Goal: Task Accomplishment & Management: Use online tool/utility

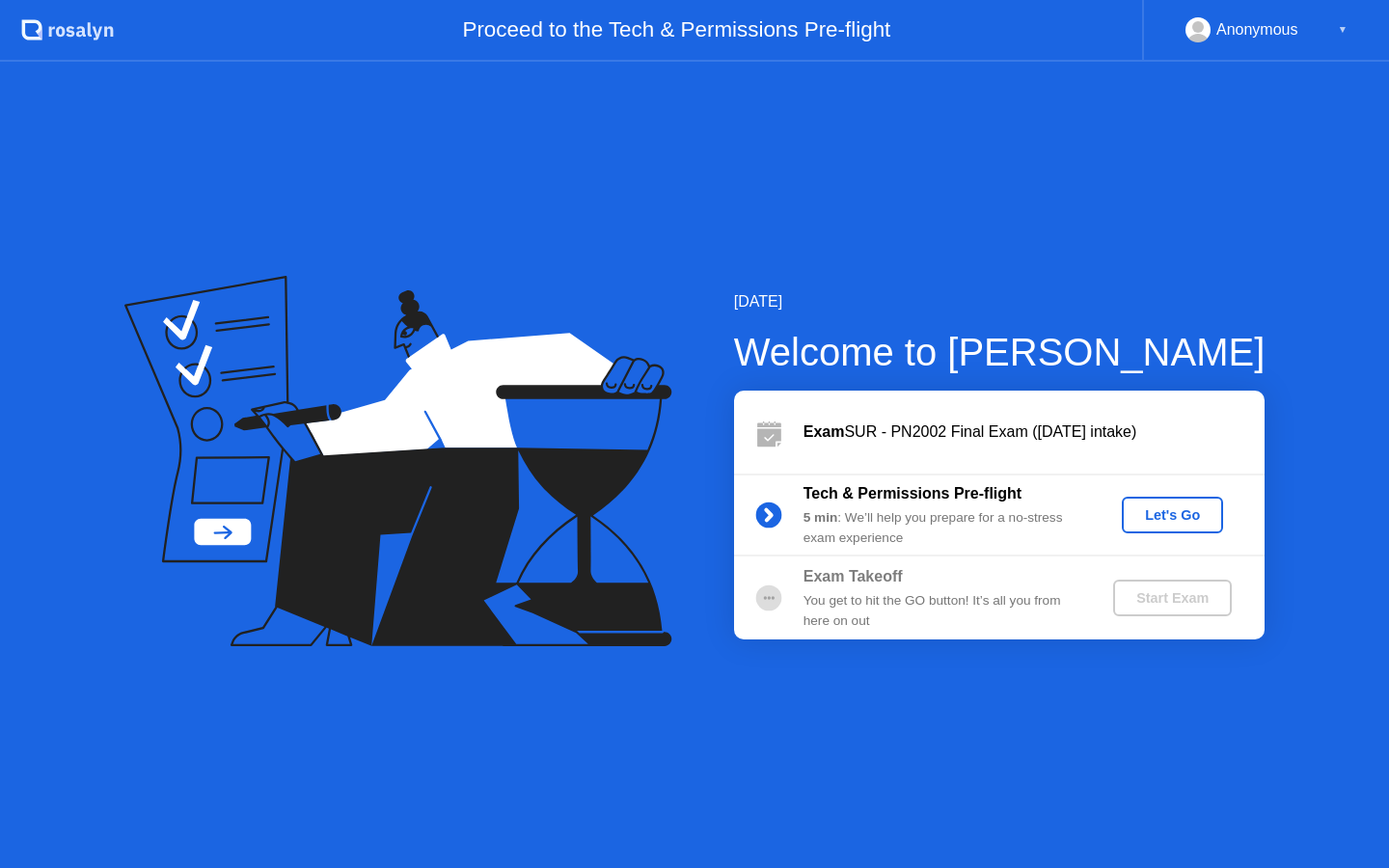
click at [1181, 513] on div "Let's Go" at bounding box center [1172, 515] width 86 height 16
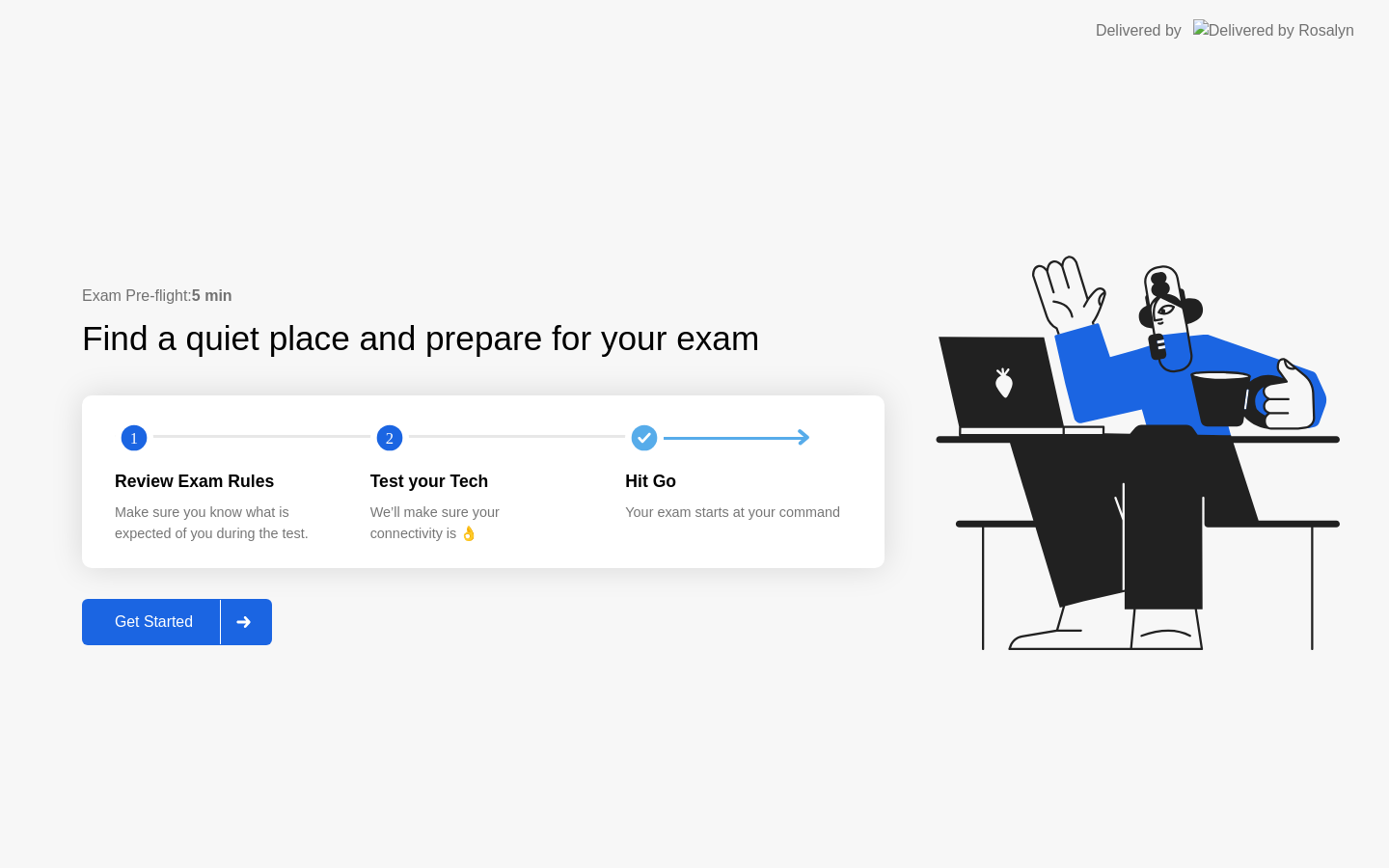
click at [170, 628] on div "Get Started" at bounding box center [154, 622] width 132 height 17
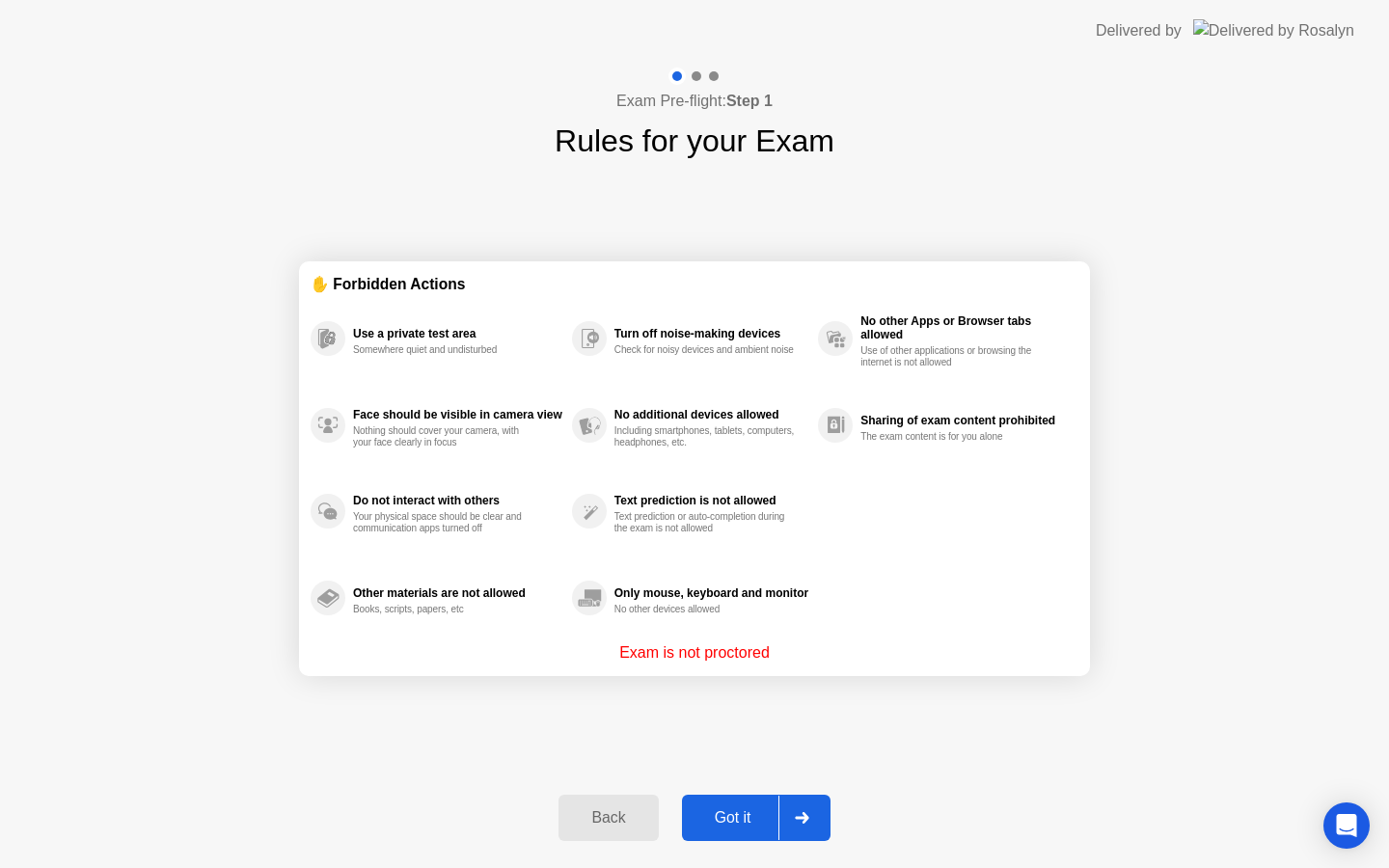
click at [736, 821] on div "Got it" at bounding box center [733, 818] width 90 height 17
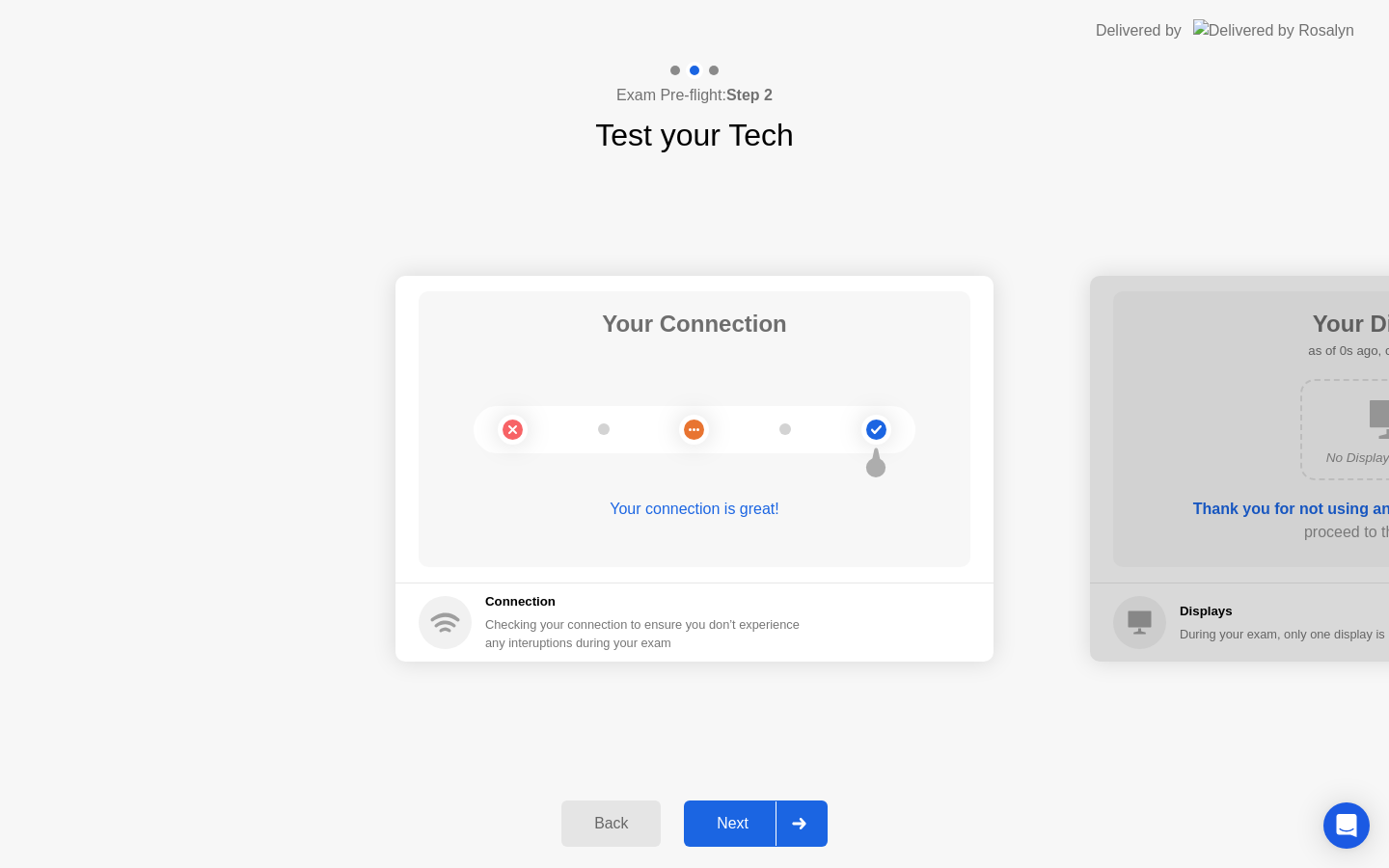
click at [731, 816] on div "Next" at bounding box center [733, 824] width 86 height 17
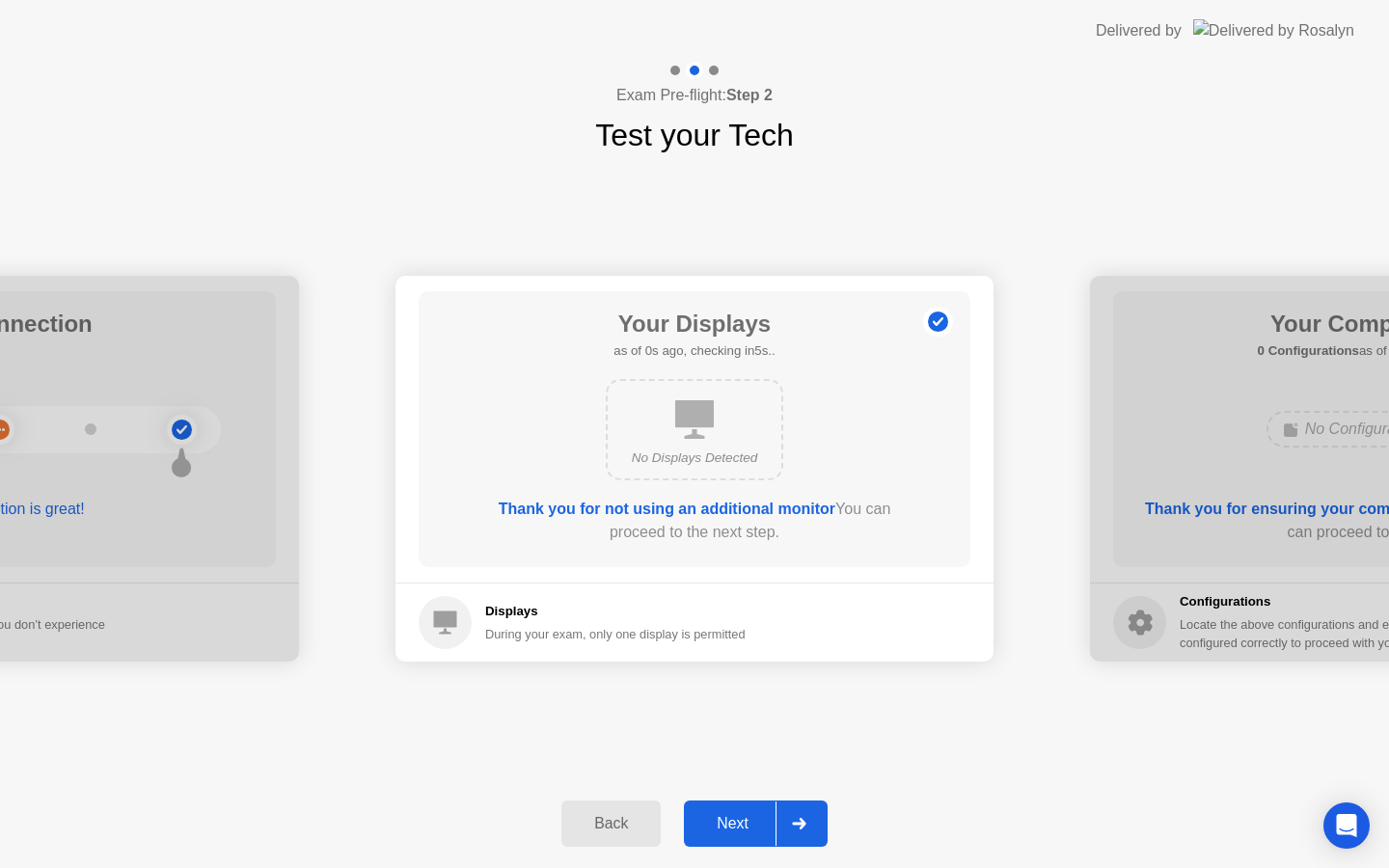
click at [731, 816] on div "Next" at bounding box center [733, 824] width 86 height 17
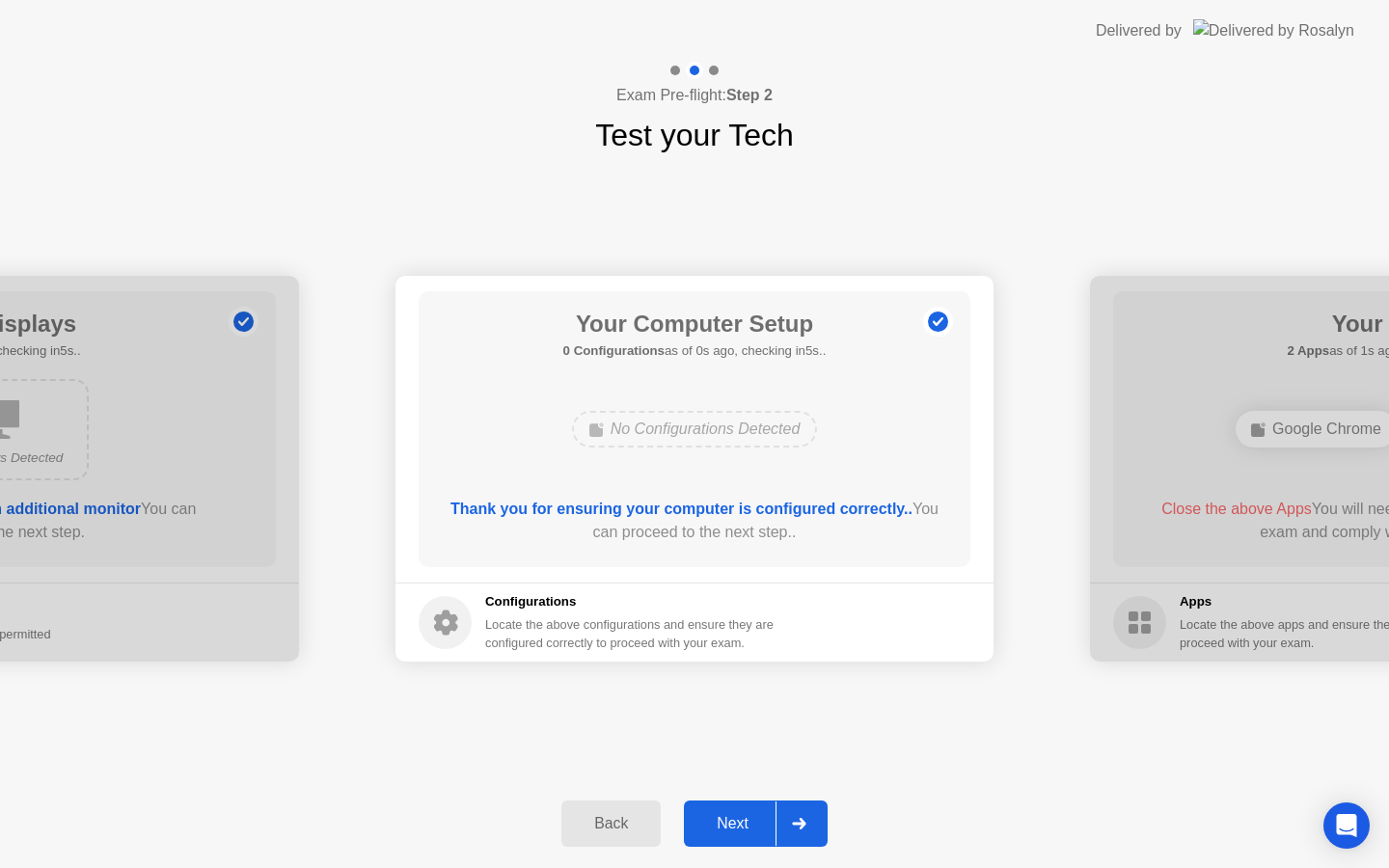
click at [731, 816] on div "Next" at bounding box center [733, 824] width 86 height 17
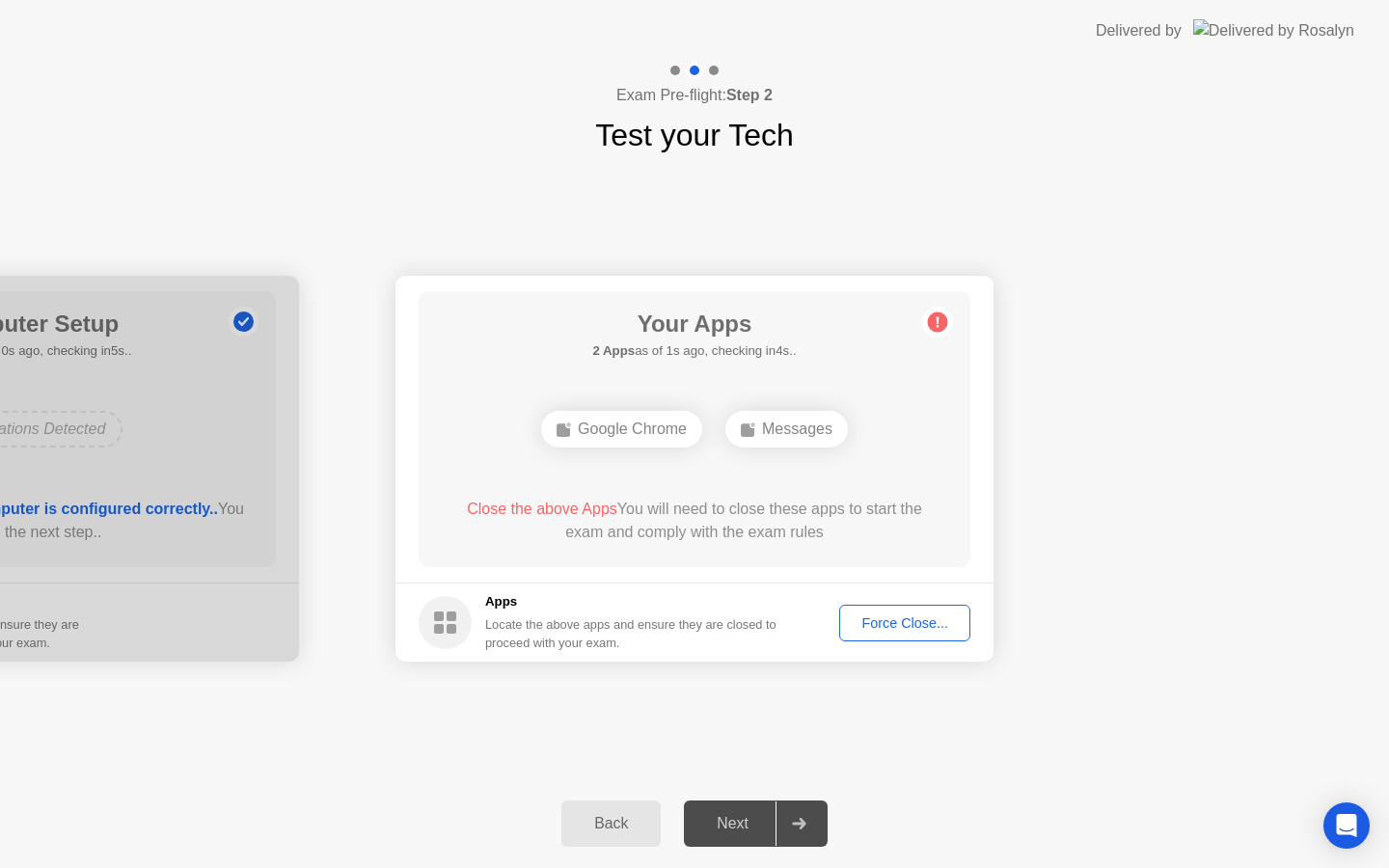
click at [930, 626] on div "Force Close..." at bounding box center [904, 623] width 118 height 16
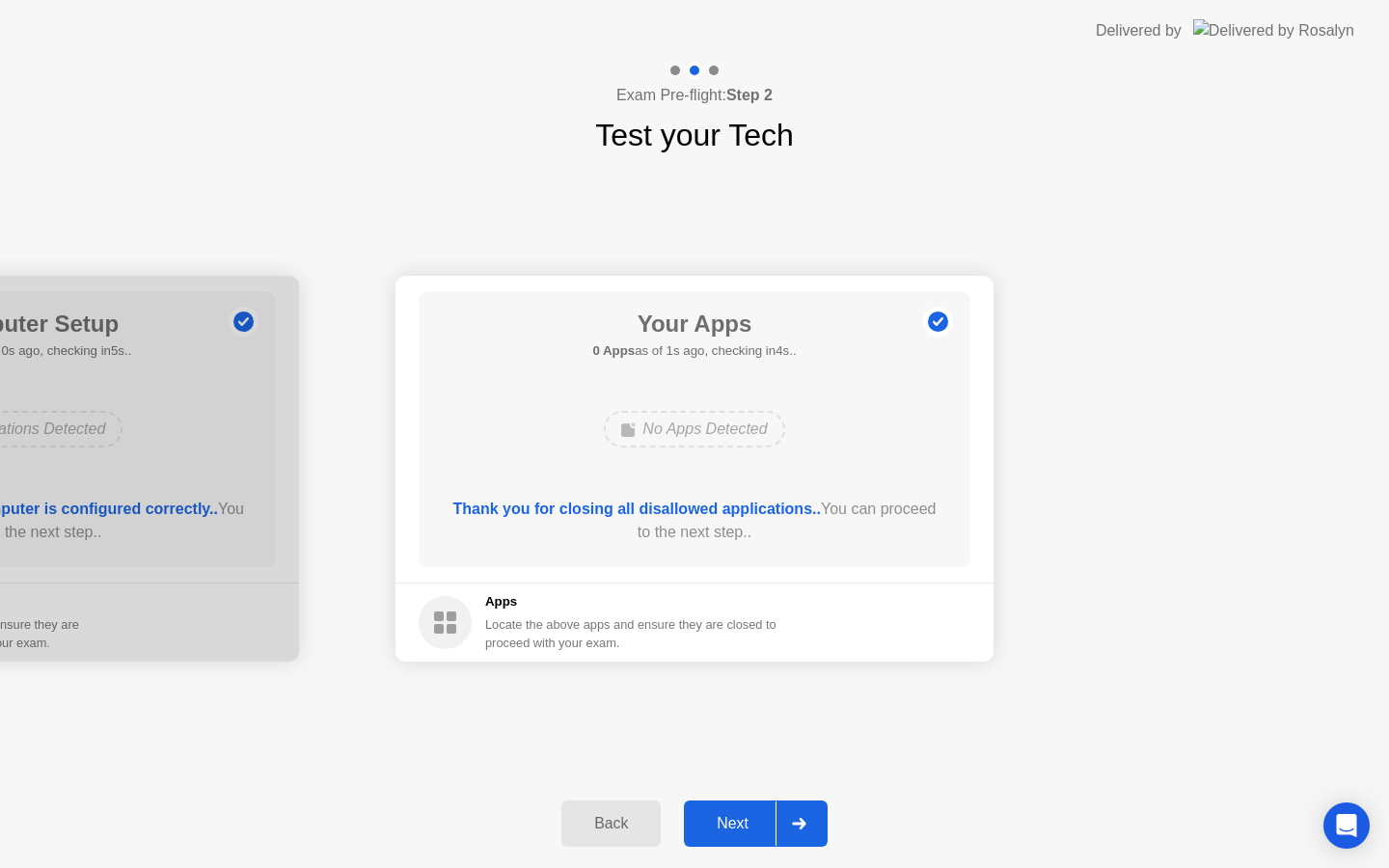
click at [731, 826] on div "Next" at bounding box center [733, 824] width 86 height 17
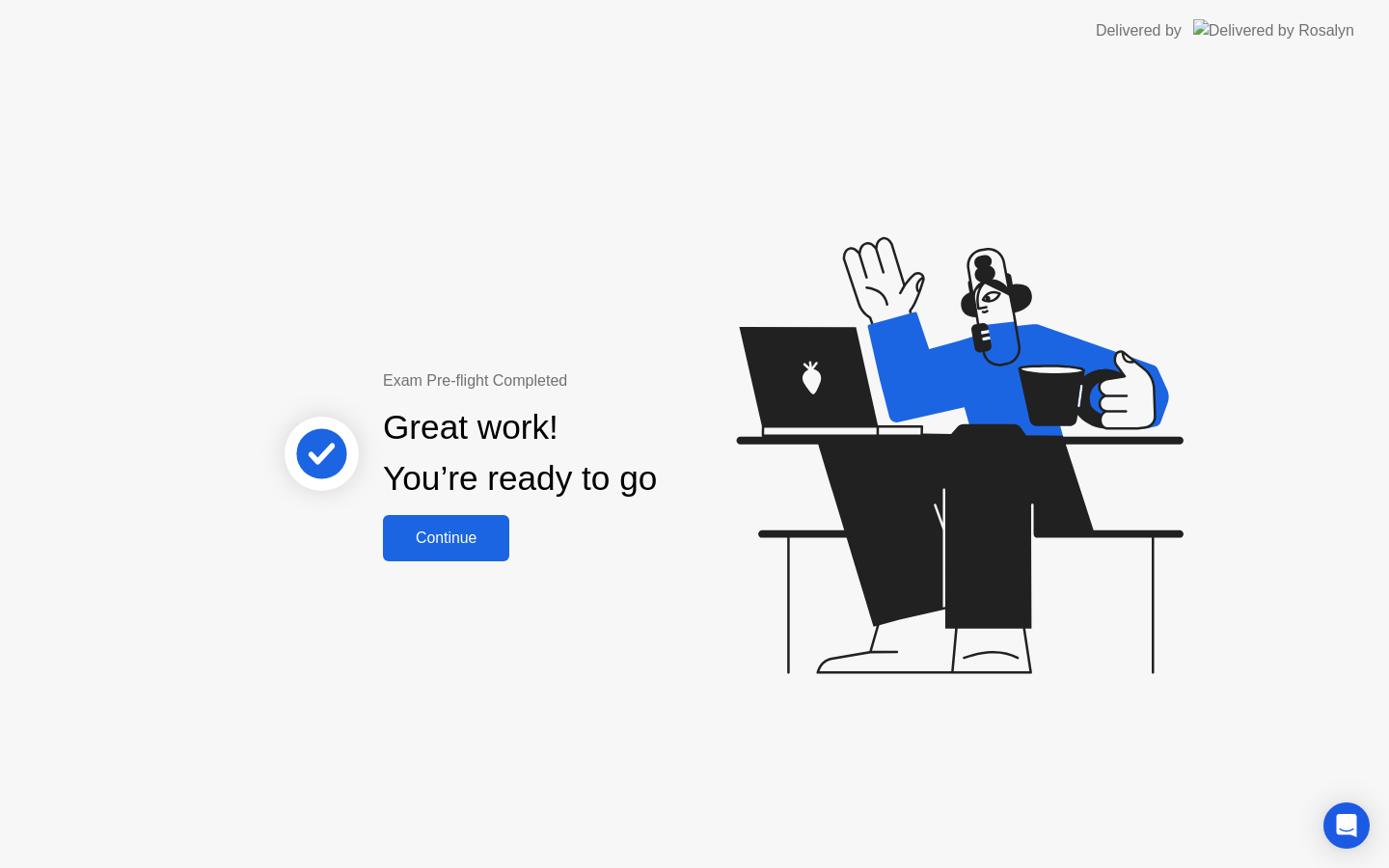
click at [456, 543] on div "Continue" at bounding box center [446, 538] width 115 height 17
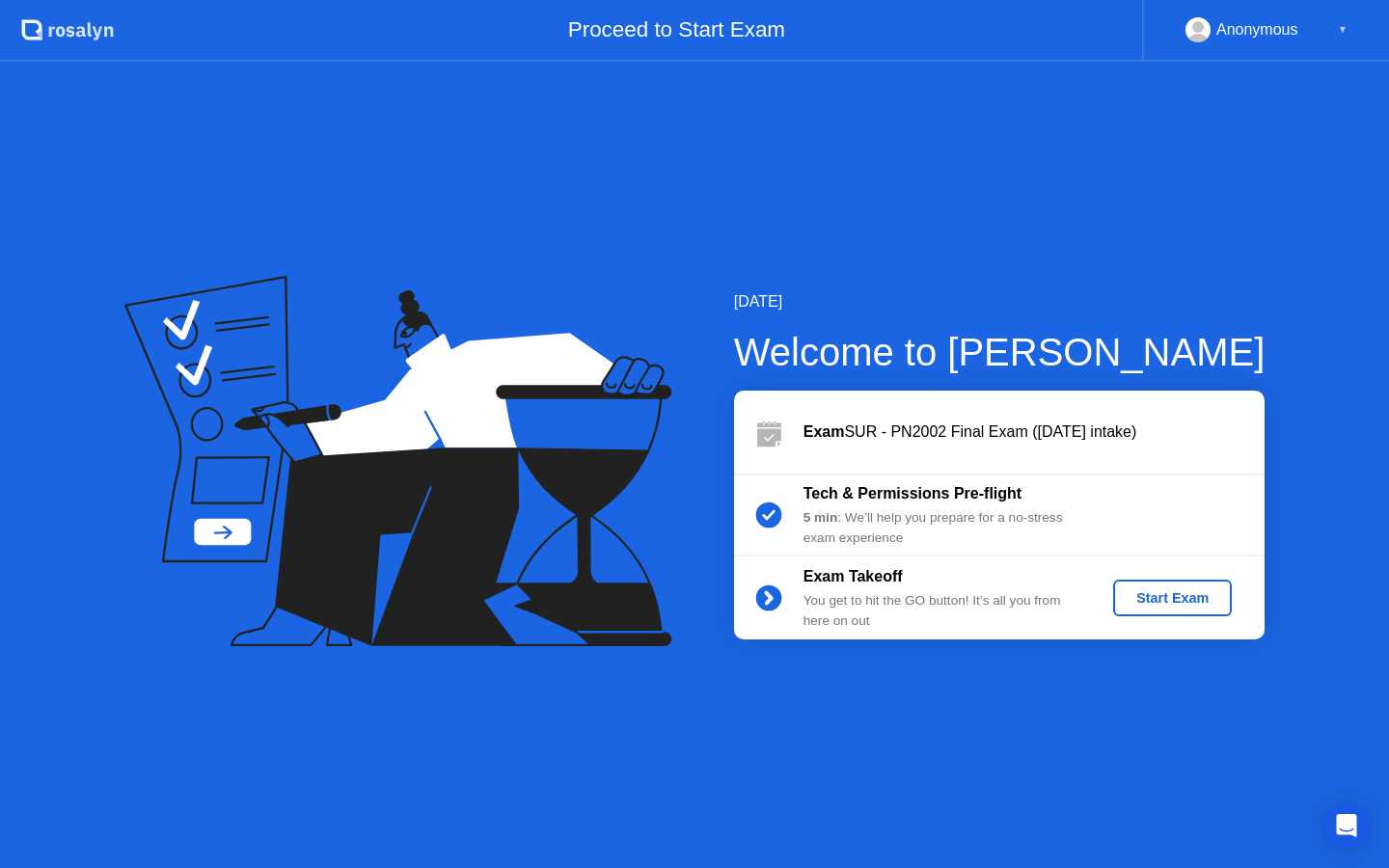
click at [1181, 601] on div "Start Exam" at bounding box center [1172, 598] width 103 height 16
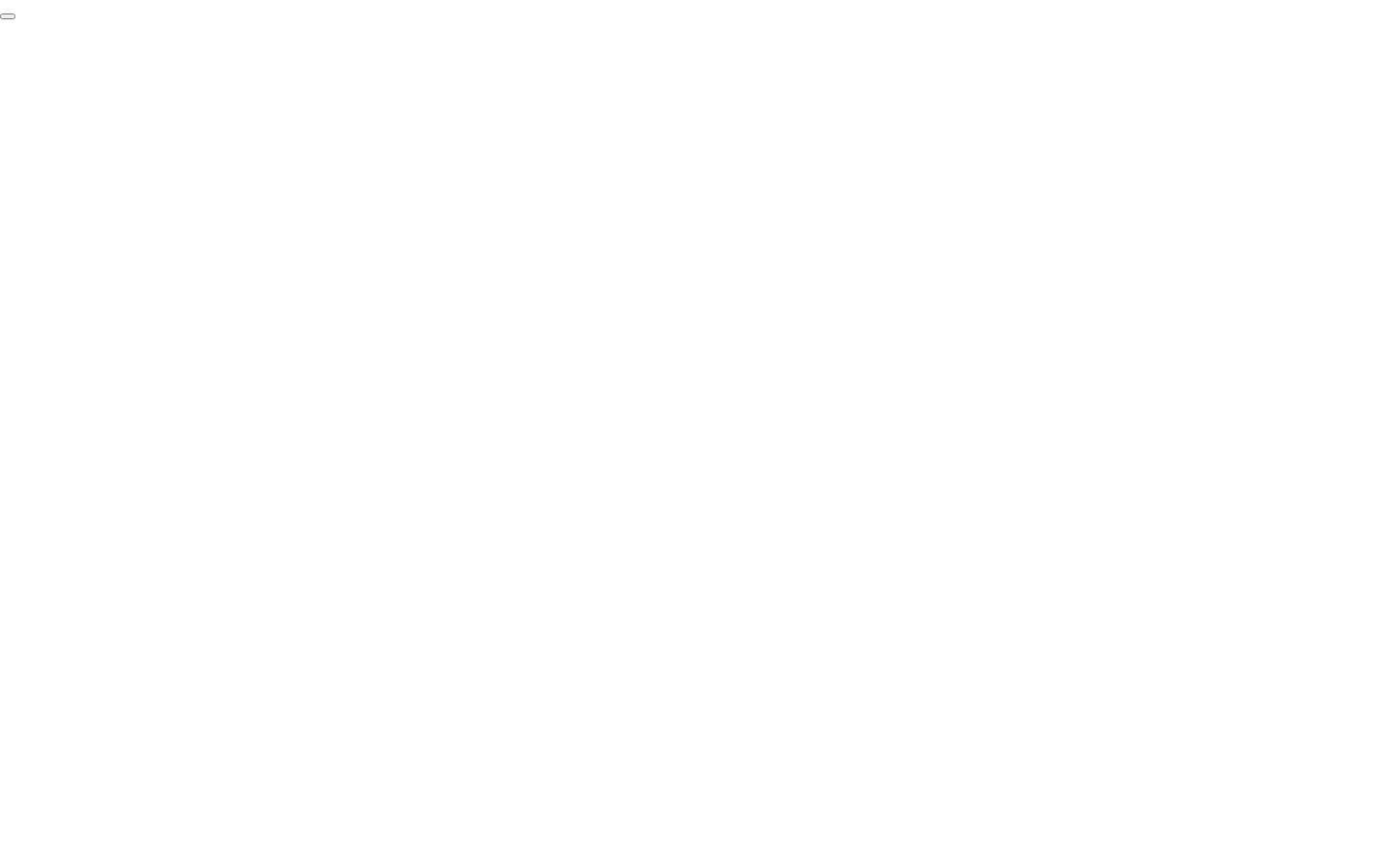
click div "End Proctoring Session"
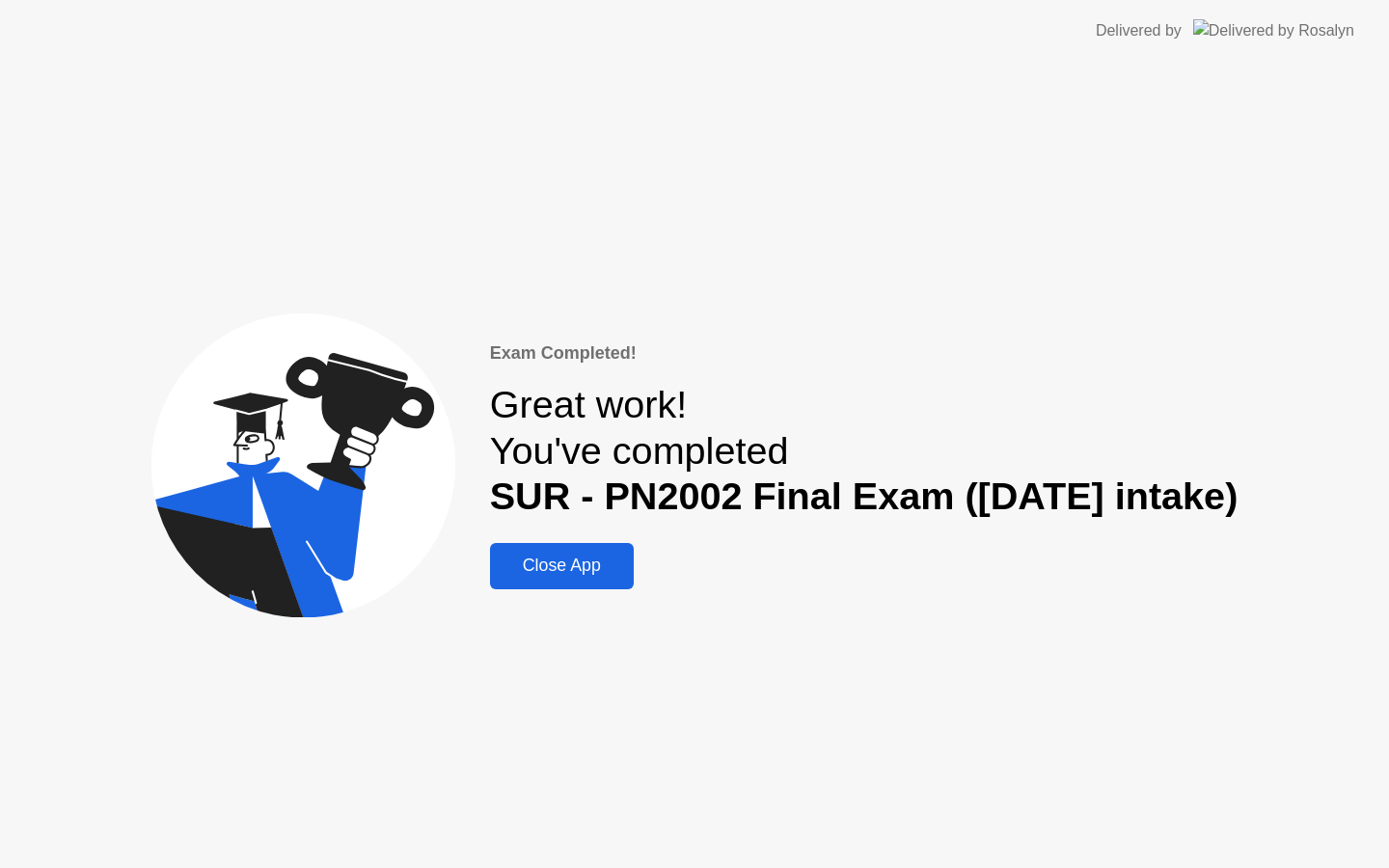
click at [538, 588] on div "Exam Completed! Great work! You've completed SUR - PN2002 Final Exam ([DATE] in…" at bounding box center [694, 466] width 1389 height 807
click at [538, 578] on button "Close App" at bounding box center [562, 567] width 144 height 47
